Goal: Task Accomplishment & Management: Use online tool/utility

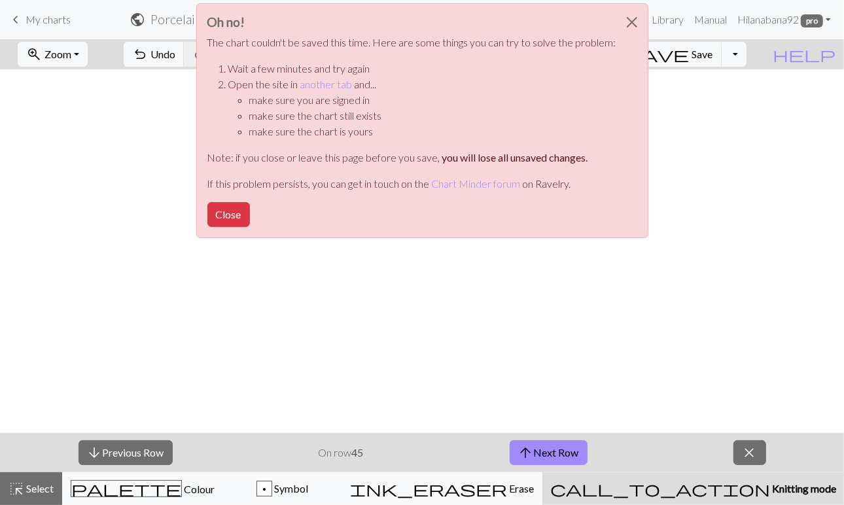
scroll to position [417, 0]
click at [224, 214] on button "Close" at bounding box center [228, 214] width 43 height 25
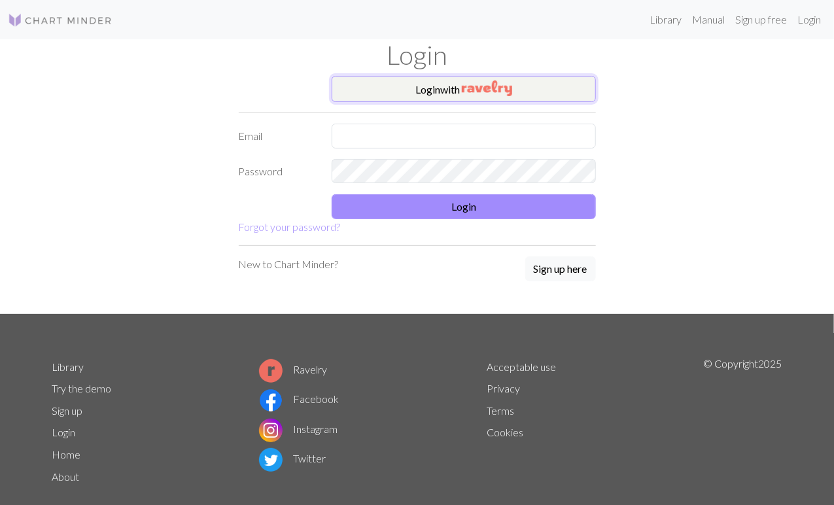
click at [470, 96] on button "Login with" at bounding box center [464, 89] width 264 height 26
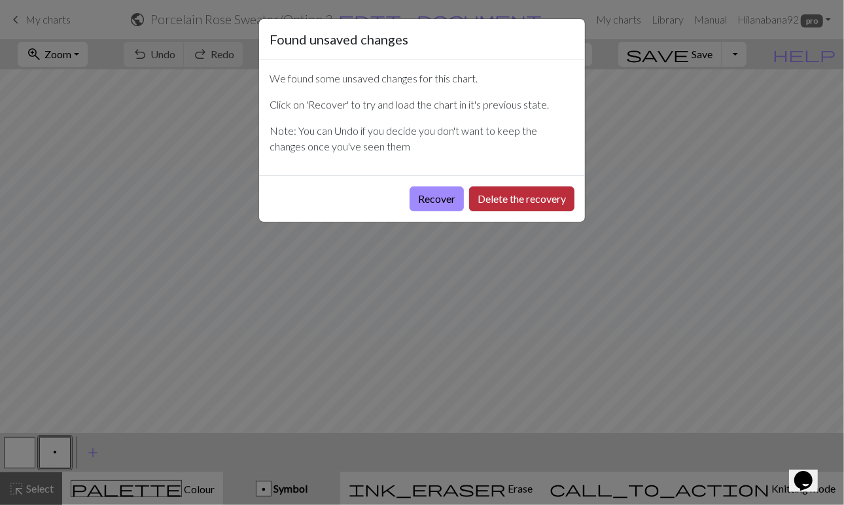
click at [498, 200] on button "Delete the recovery" at bounding box center [521, 198] width 105 height 25
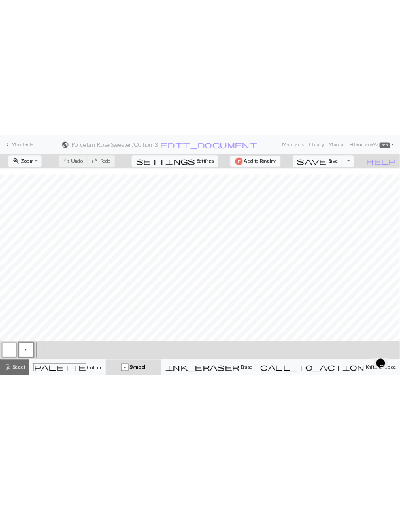
scroll to position [830, 0]
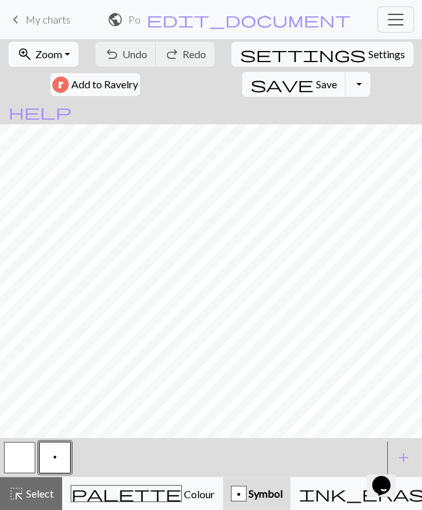
click at [62, 48] on button "zoom_in Zoom Zoom" at bounding box center [44, 54] width 70 height 25
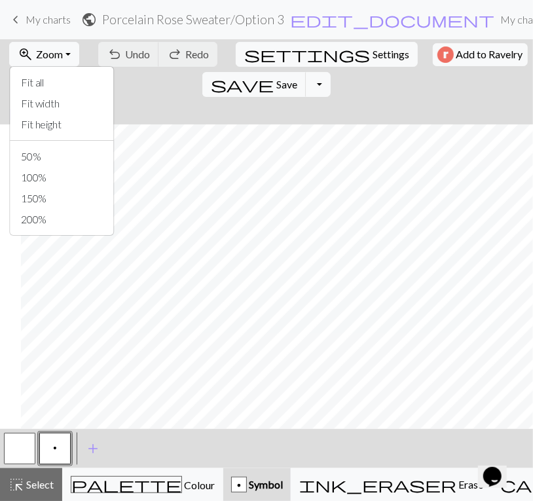
scroll to position [824, 21]
click at [41, 100] on button "Fit width" at bounding box center [61, 103] width 103 height 21
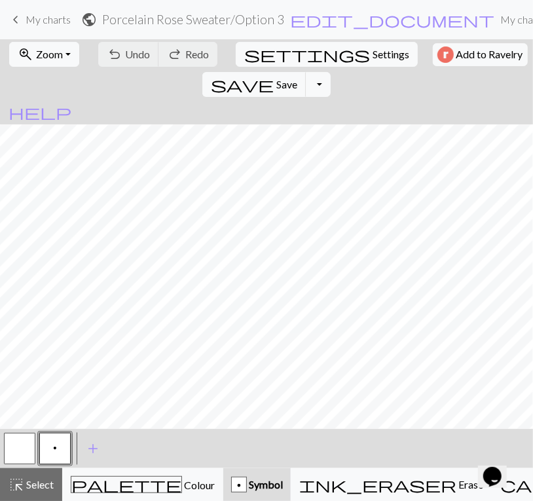
scroll to position [599, 0]
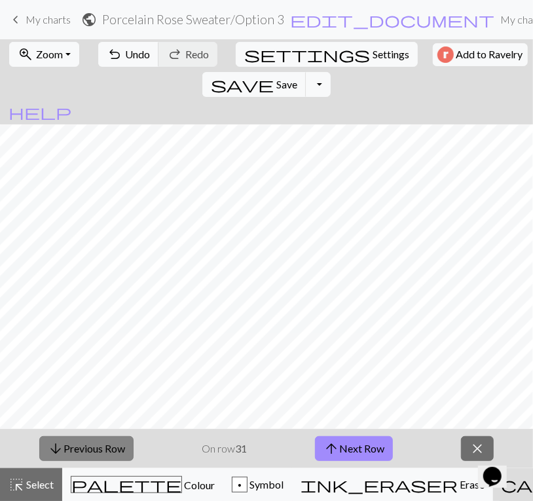
click at [100, 446] on button "arrow_downward Previous Row" at bounding box center [86, 448] width 94 height 25
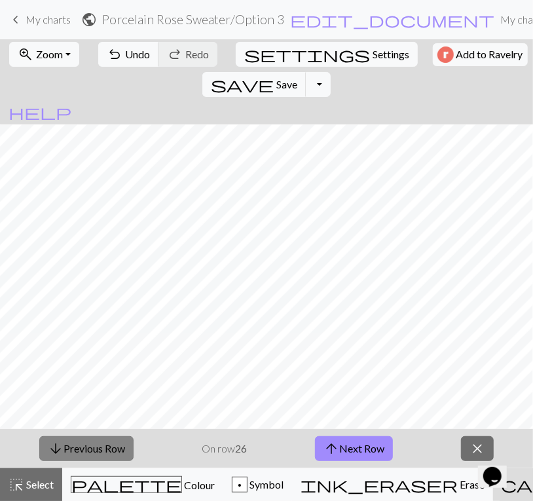
click at [100, 446] on button "arrow_downward Previous Row" at bounding box center [86, 448] width 94 height 25
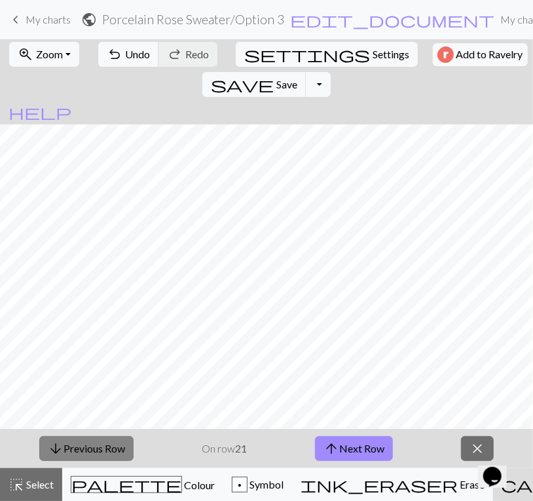
click at [100, 446] on button "arrow_downward Previous Row" at bounding box center [86, 448] width 94 height 25
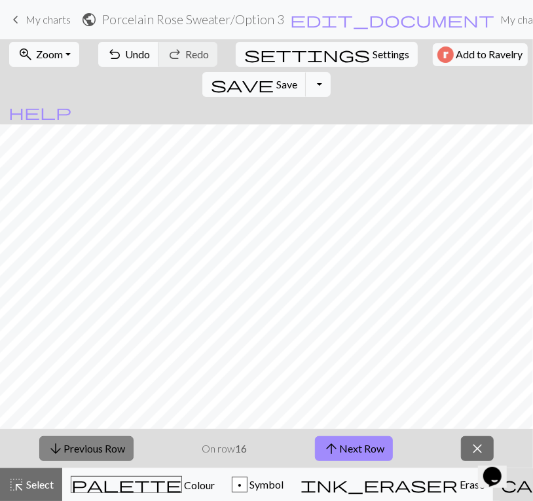
click at [100, 446] on button "arrow_downward Previous Row" at bounding box center [86, 448] width 94 height 25
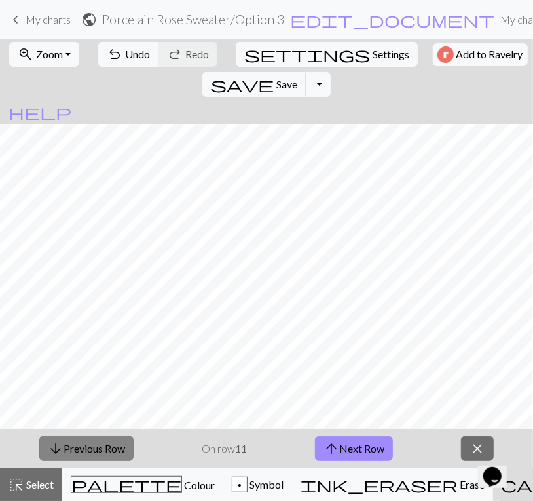
click at [100, 446] on button "arrow_downward Previous Row" at bounding box center [86, 448] width 94 height 25
click at [100, 446] on button "arrow_downward Previous Row" at bounding box center [87, 448] width 94 height 25
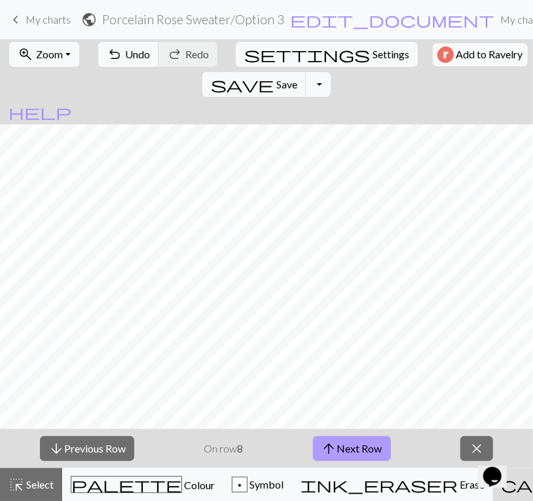
click at [340, 451] on button "arrow_upward Next Row" at bounding box center [352, 448] width 78 height 25
